Goal: Task Accomplishment & Management: Manage account settings

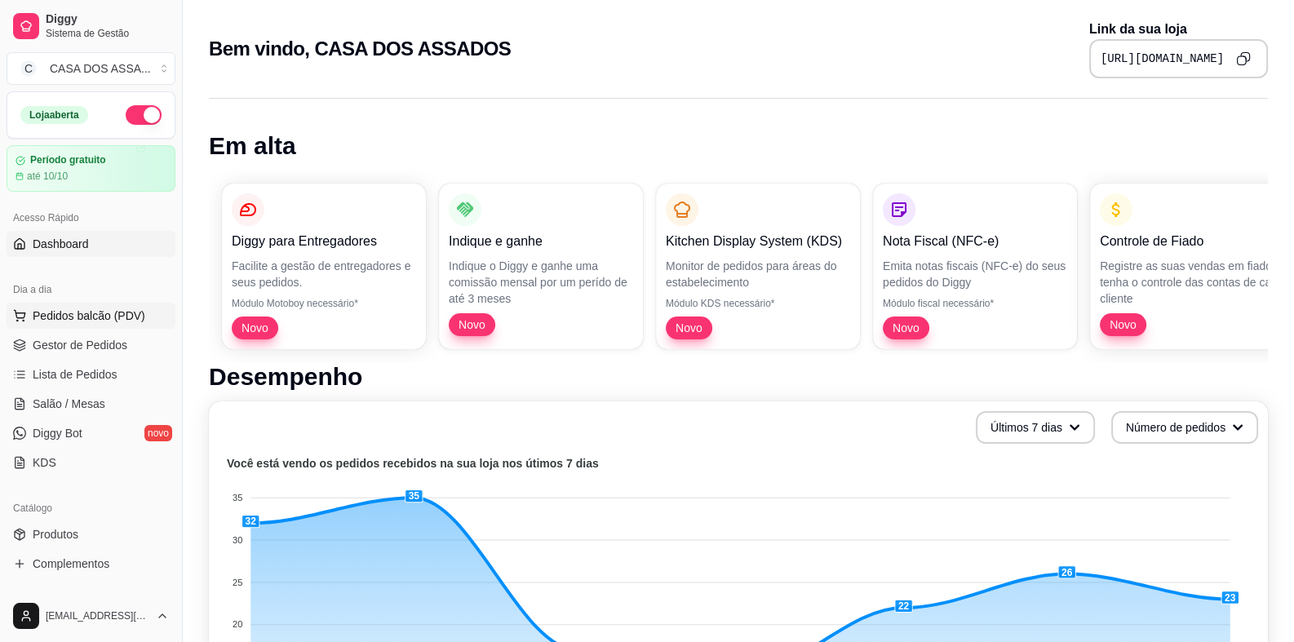
click at [131, 309] on span "Pedidos balcão (PDV)" at bounding box center [89, 316] width 113 height 16
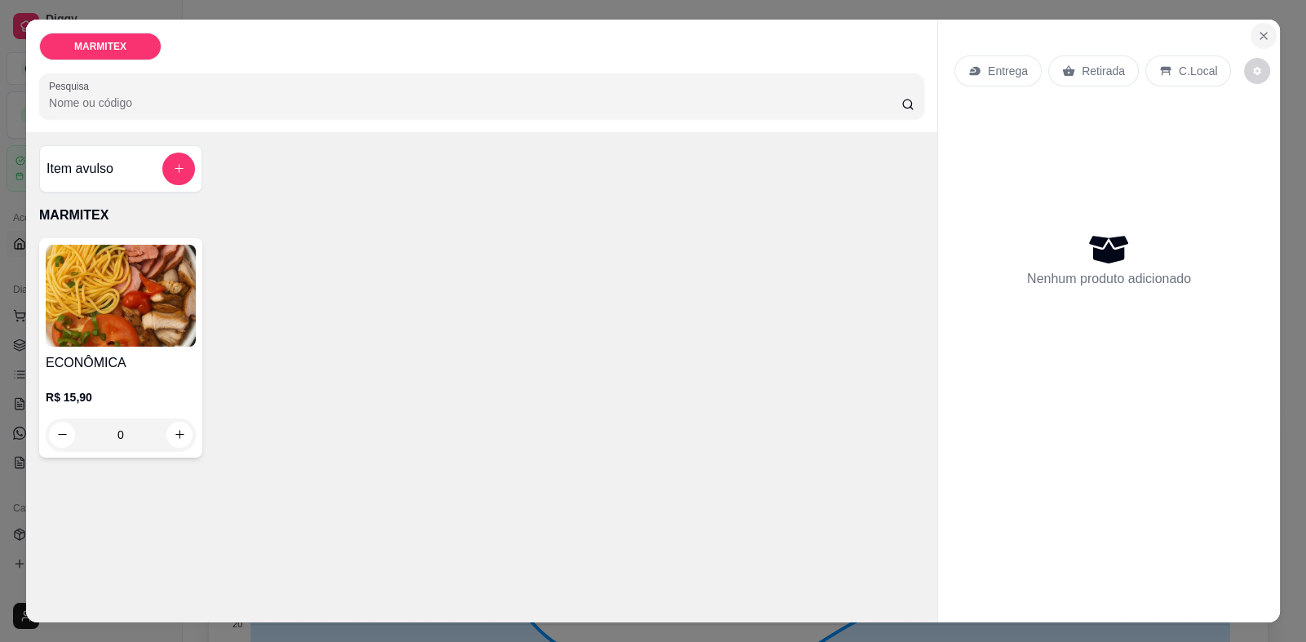
click at [1263, 35] on icon "Close" at bounding box center [1263, 35] width 13 height 13
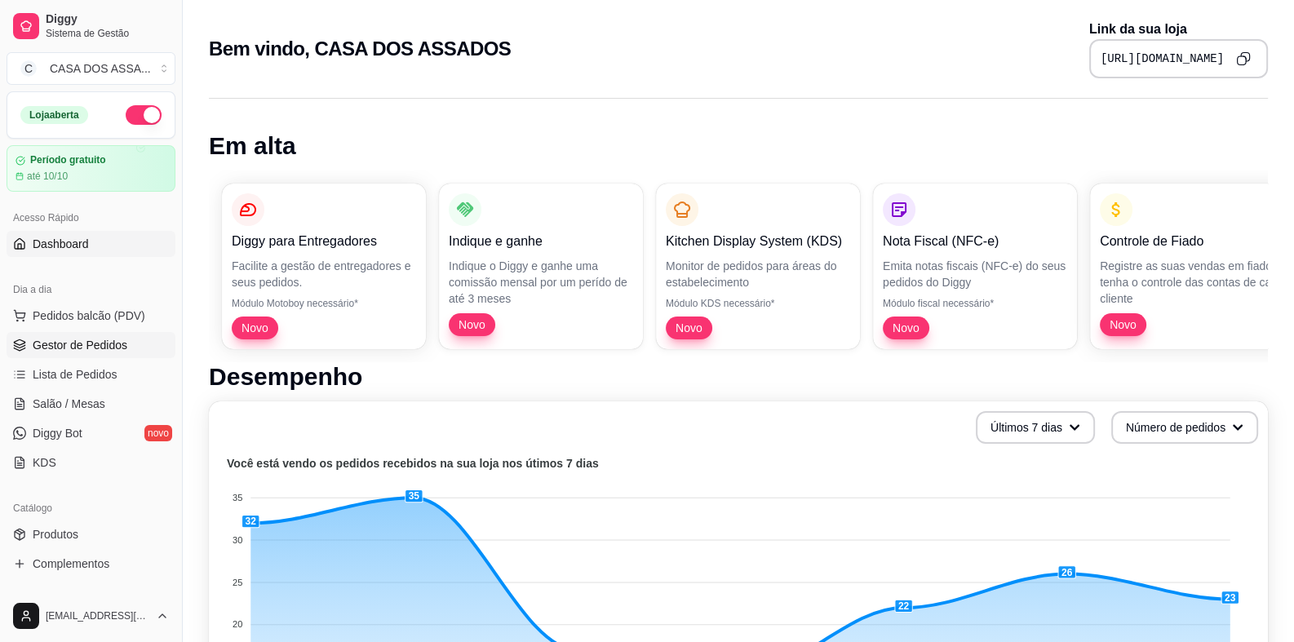
click at [106, 352] on span "Gestor de Pedidos" at bounding box center [80, 345] width 95 height 16
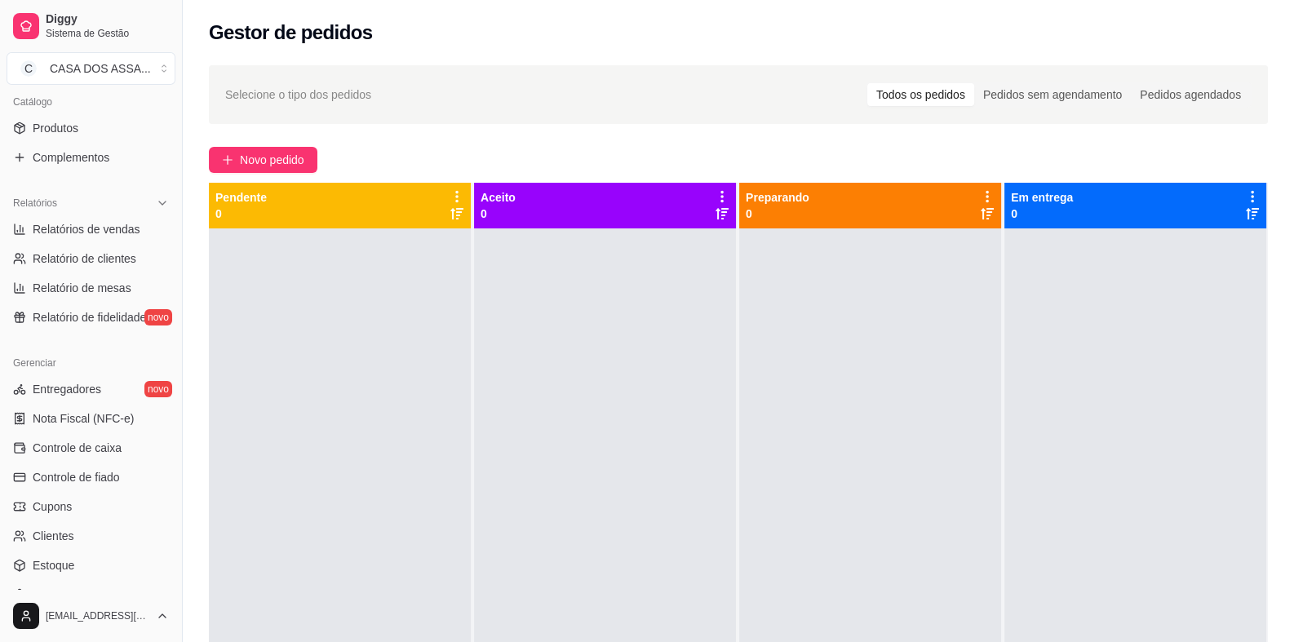
scroll to position [530, 0]
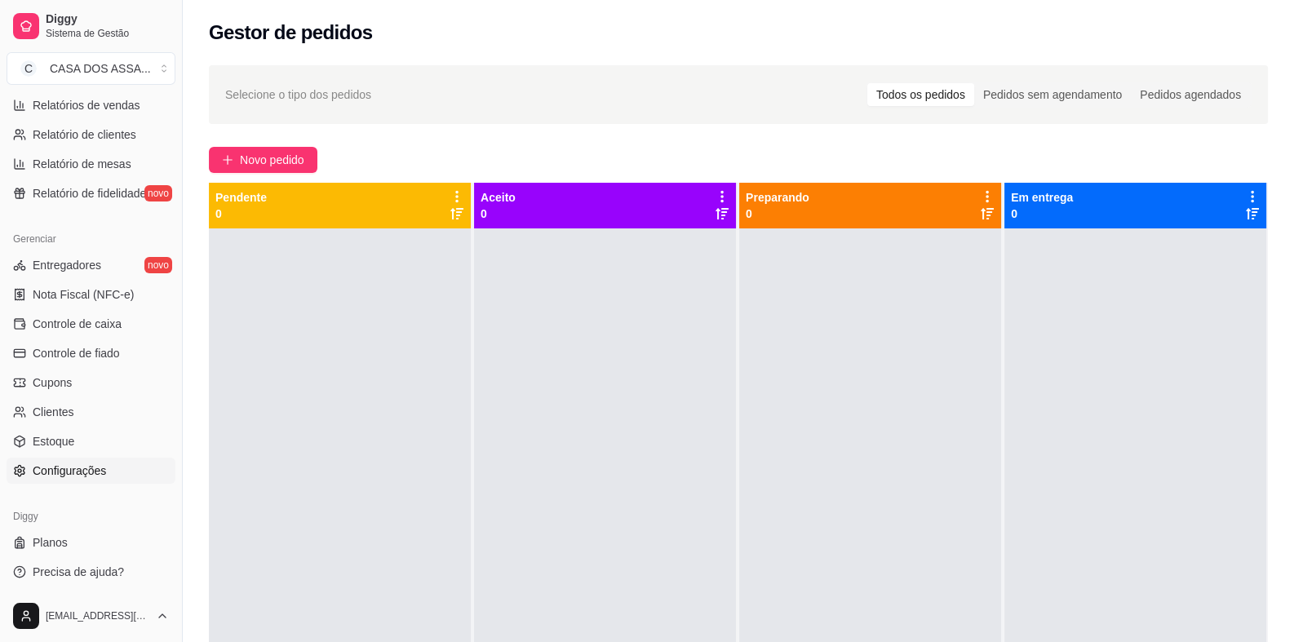
click at [73, 474] on span "Configurações" at bounding box center [69, 470] width 73 height 16
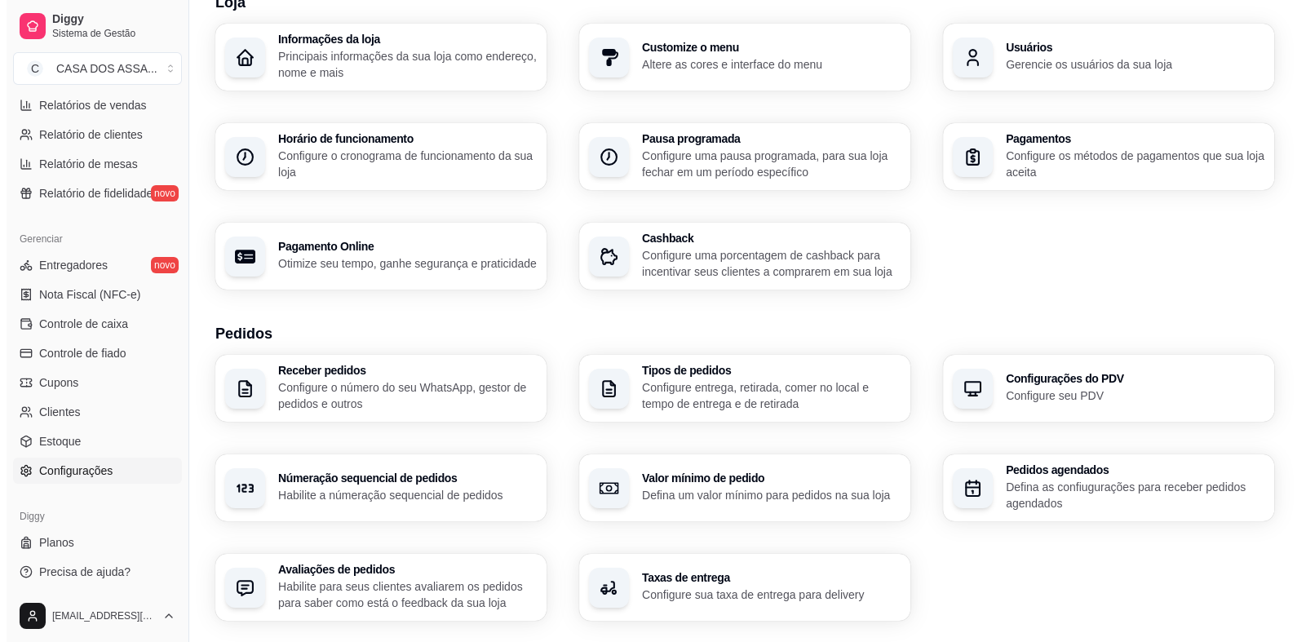
scroll to position [11, 0]
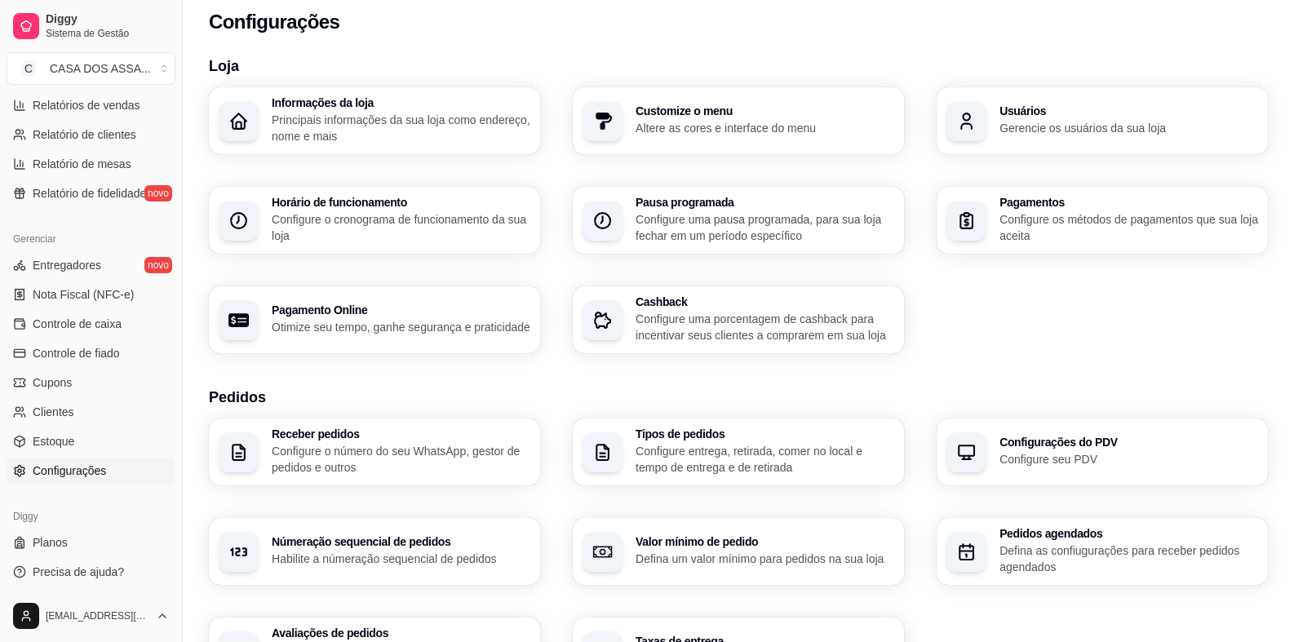
click at [407, 205] on h3 "Horário de funcionamento" at bounding box center [401, 202] width 259 height 11
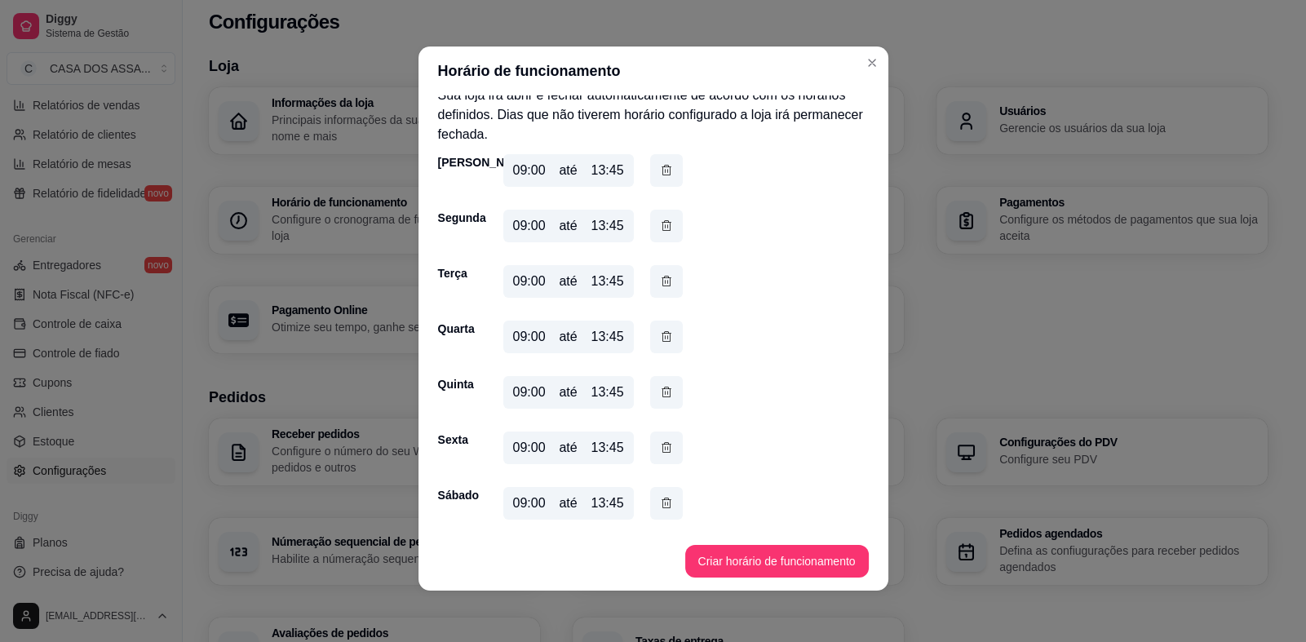
scroll to position [3, 0]
click at [662, 507] on icon "button" at bounding box center [666, 502] width 9 height 10
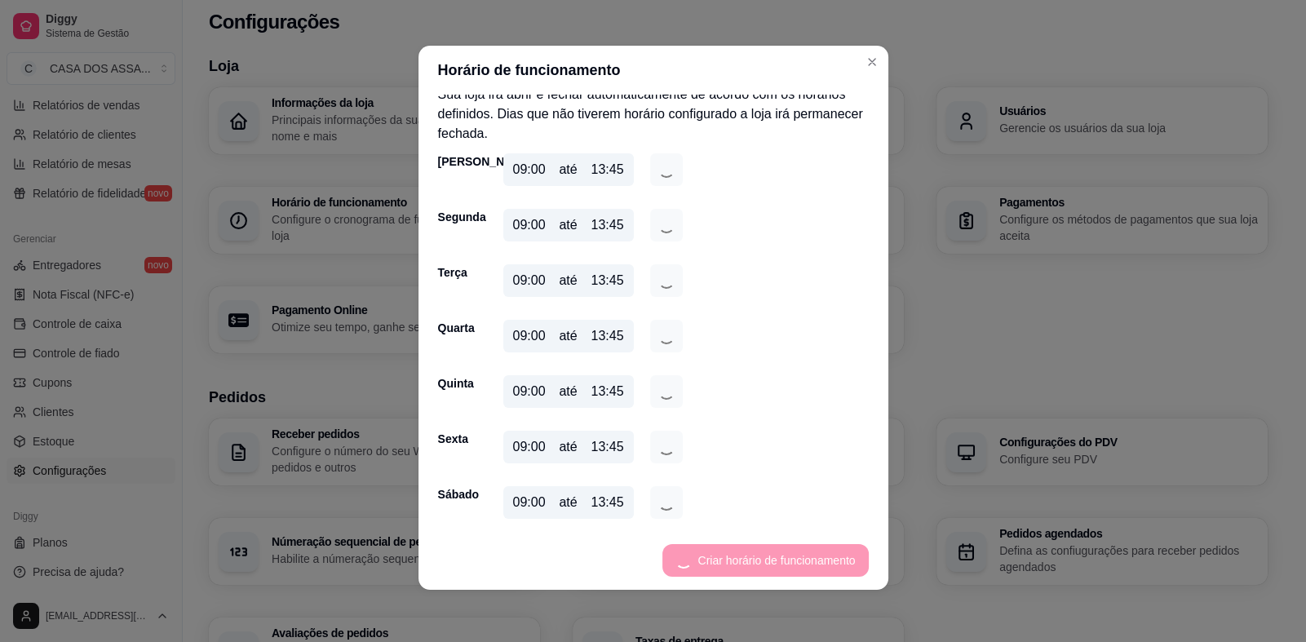
scroll to position [0, 0]
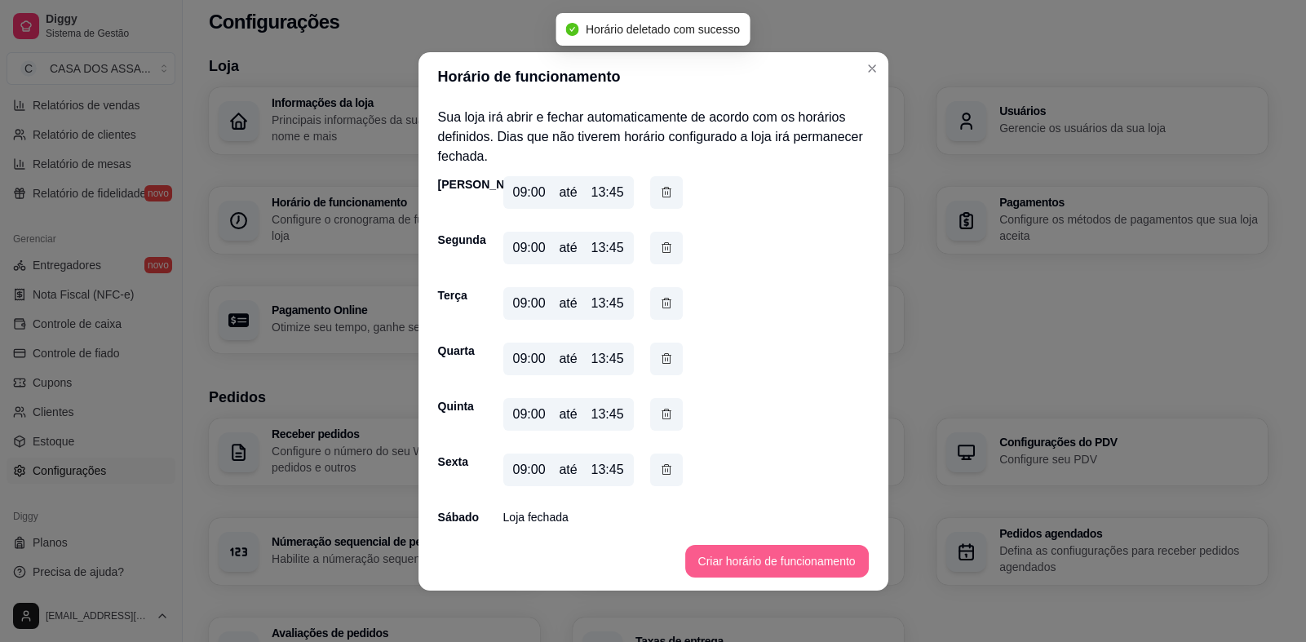
click at [755, 565] on button "Criar horário de funcionamento" at bounding box center [777, 561] width 184 height 33
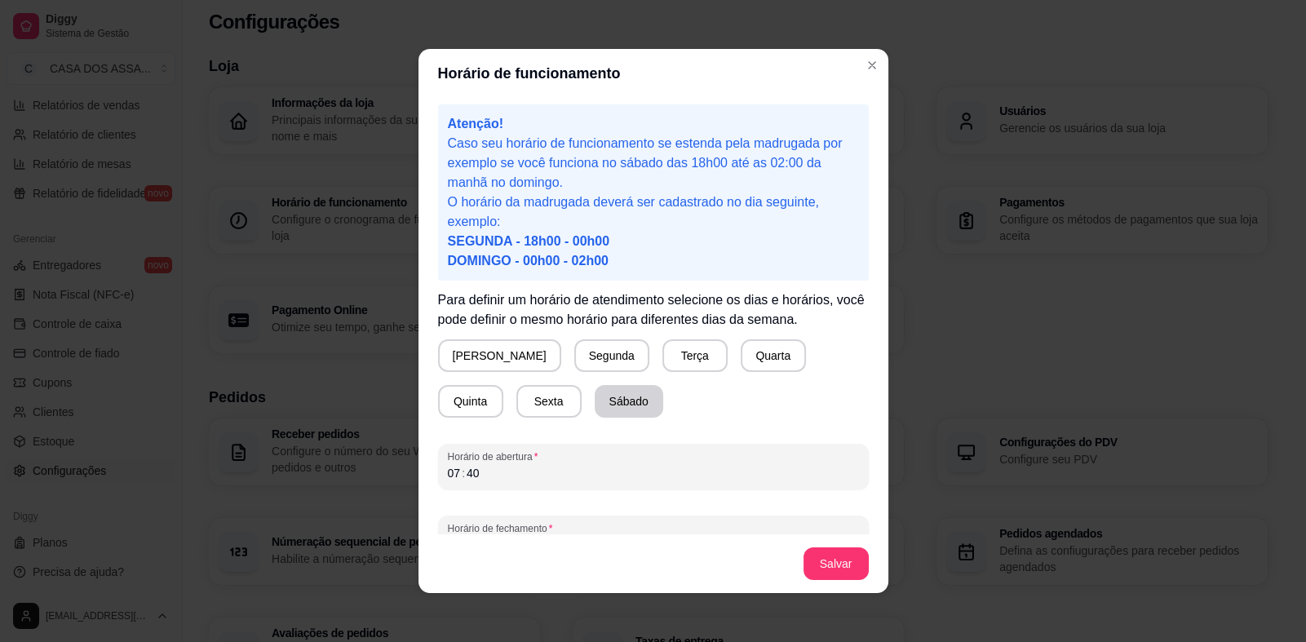
click at [595, 408] on button "Sábado" at bounding box center [629, 401] width 69 height 33
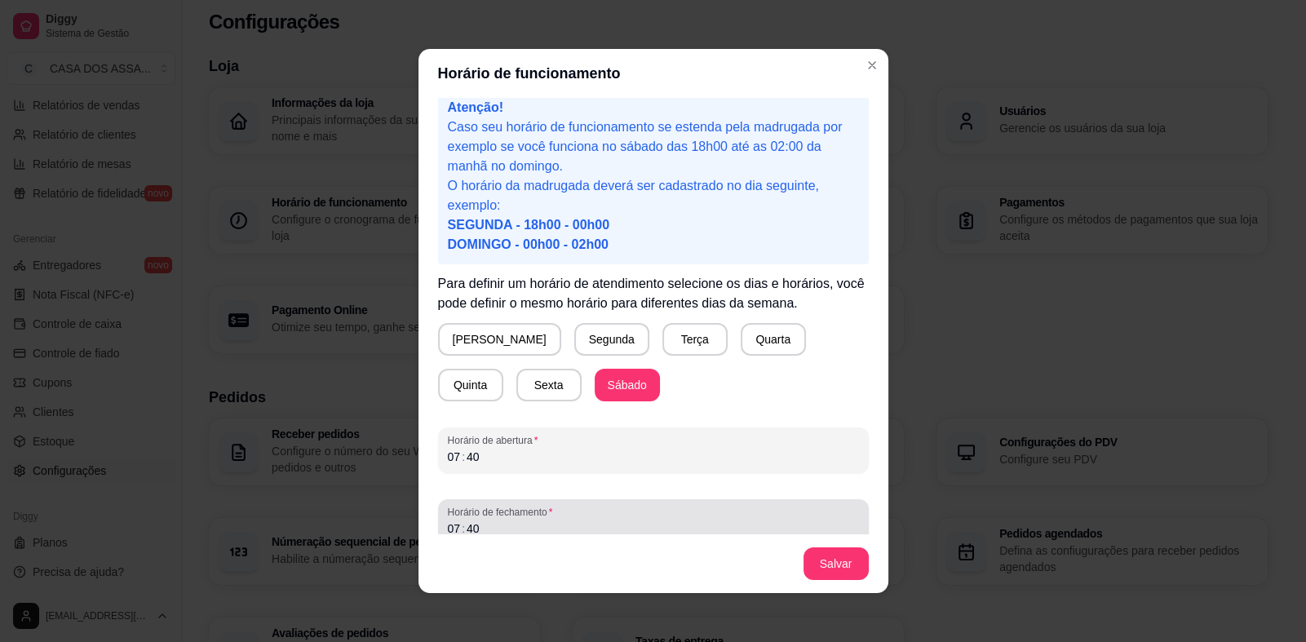
scroll to position [33, 0]
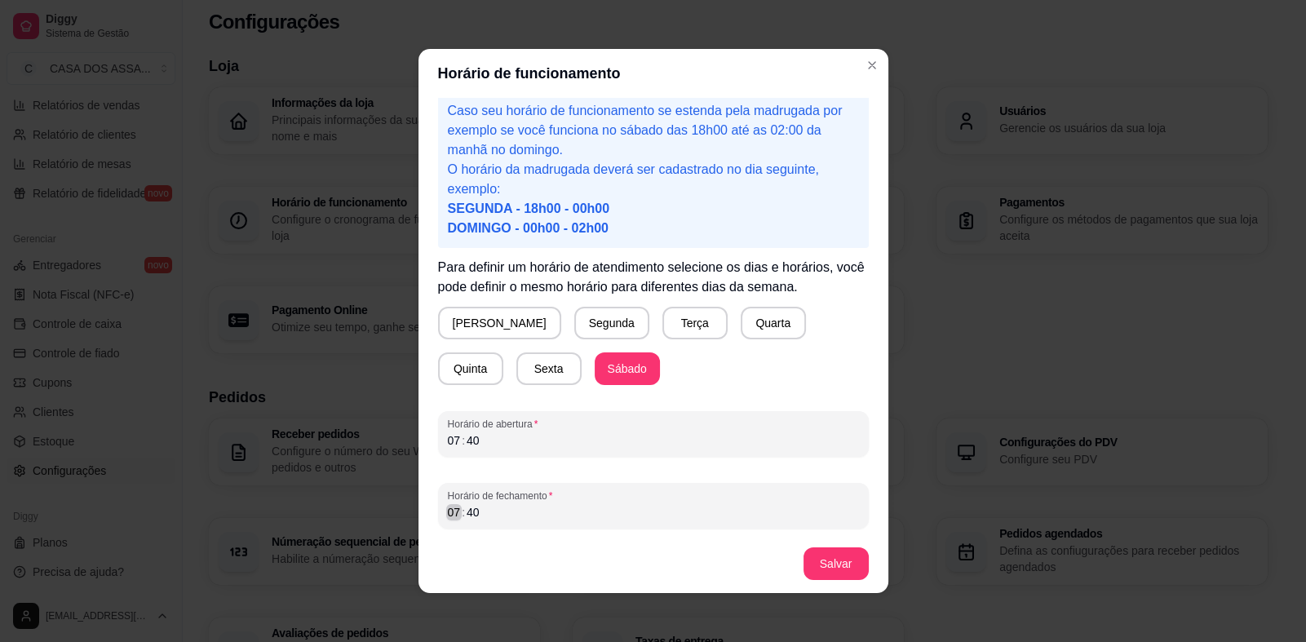
click at [449, 516] on div "07" at bounding box center [454, 512] width 16 height 16
click at [821, 569] on button "Salvar" at bounding box center [835, 563] width 65 height 33
